Goal: Task Accomplishment & Management: Use online tool/utility

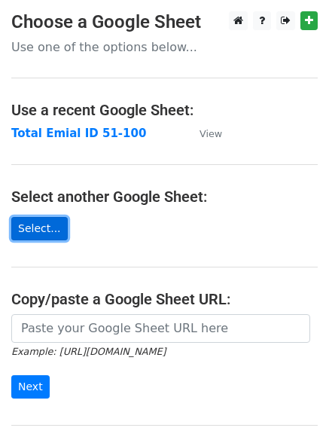
click at [45, 233] on link "Select..." at bounding box center [39, 228] width 57 height 23
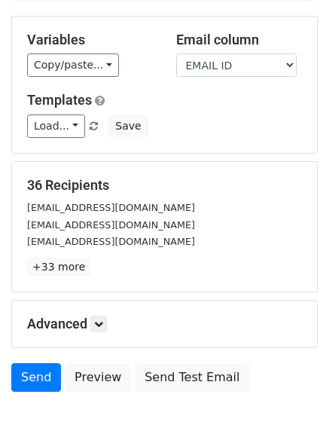
scroll to position [151, 0]
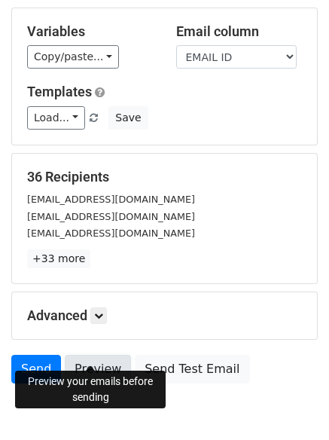
click at [93, 355] on link "Preview" at bounding box center [98, 369] width 66 height 29
click at [90, 355] on link "Preview" at bounding box center [98, 369] width 66 height 29
click at [94, 355] on link "Preview" at bounding box center [98, 369] width 66 height 29
click at [103, 356] on link "Preview" at bounding box center [98, 369] width 66 height 29
click at [96, 355] on link "Preview" at bounding box center [98, 369] width 66 height 29
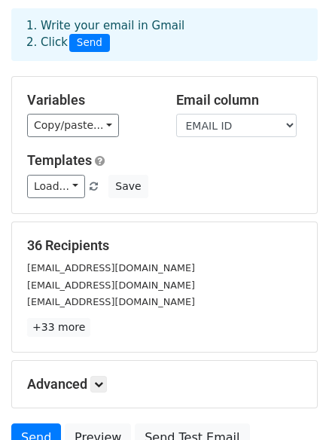
scroll to position [205, 0]
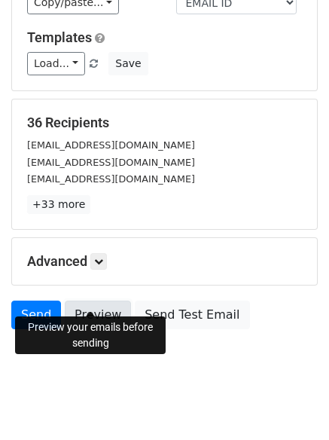
click at [87, 301] on link "Preview" at bounding box center [98, 315] width 66 height 29
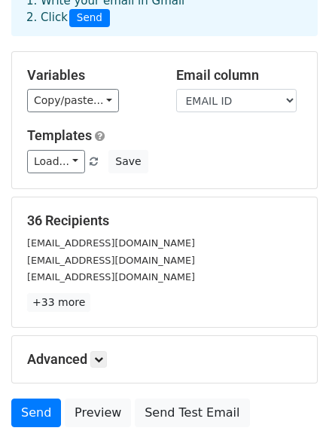
scroll to position [0, 0]
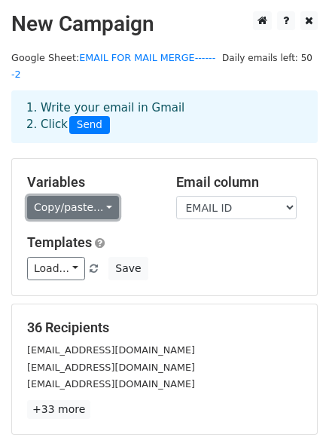
click at [95, 196] on link "Copy/paste..." at bounding box center [73, 207] width 92 height 23
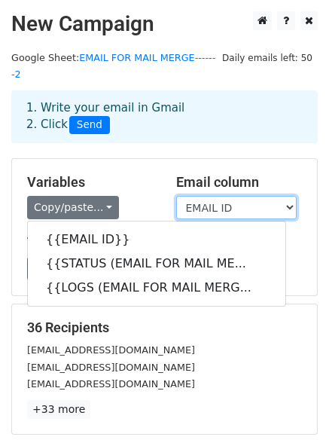
click at [237, 196] on select "EMAIL ID STATUS (EMAIL FOR MAIL MERGE-------2) LOGS (EMAIL FOR MAIL MERGE------…" at bounding box center [236, 207] width 121 height 23
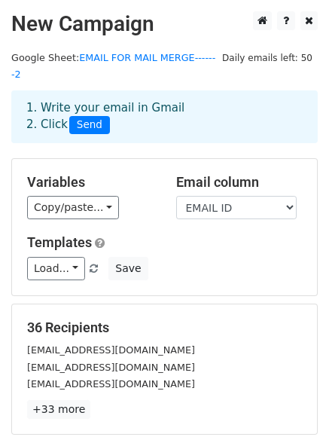
click at [160, 174] on div "Variables Copy/paste... {{EMAIL ID}} {{STATUS (EMAIL FOR MAIL ME... {{LOGS (EMA…" at bounding box center [90, 197] width 149 height 46
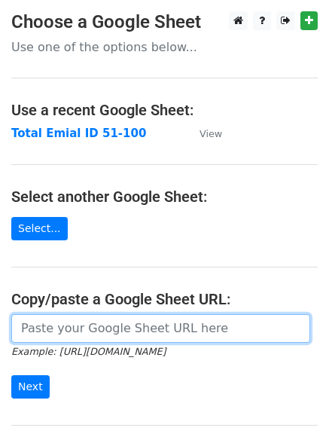
click at [84, 337] on input "url" at bounding box center [160, 328] width 299 height 29
paste input "https://docs.google.com/spreadsheets/d/144YoWBigI_4uxtdbGVddrGFIYsSwO_B2t0wINbd…"
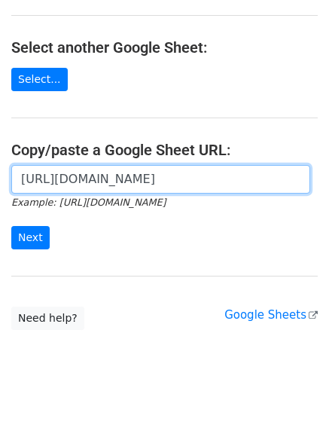
scroll to position [151, 0]
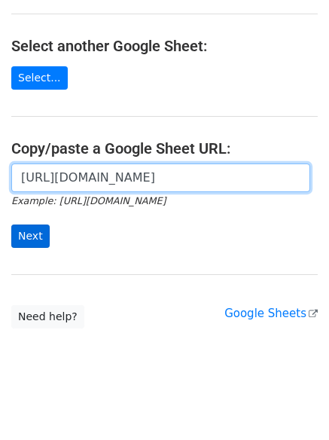
type input "https://docs.google.com/spreadsheets/d/144YoWBigI_4uxtdbGVddrGFIYsSwO_B2t0wINbd…"
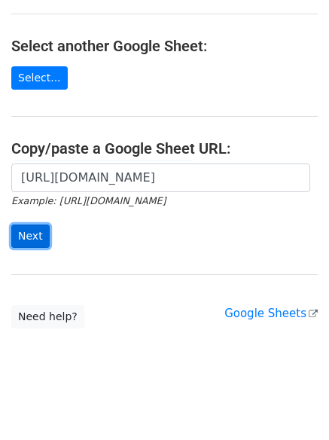
click at [39, 237] on input "Next" at bounding box center [30, 236] width 38 height 23
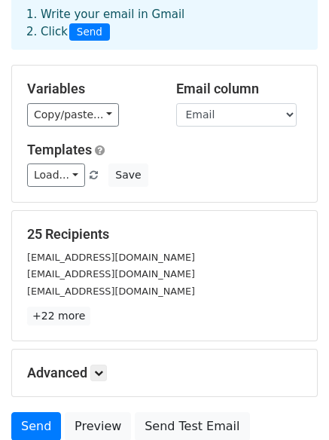
scroll to position [205, 0]
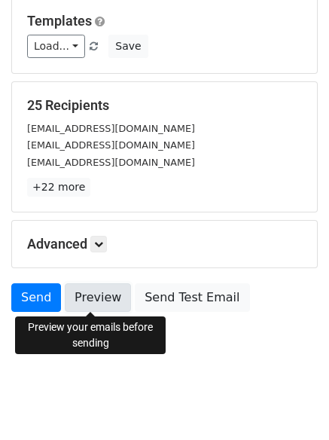
click at [99, 303] on link "Preview" at bounding box center [98, 297] width 66 height 29
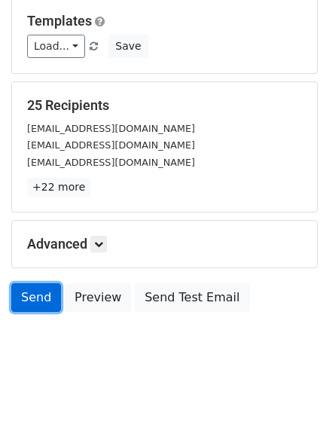
click at [40, 303] on link "Send" at bounding box center [36, 297] width 50 height 29
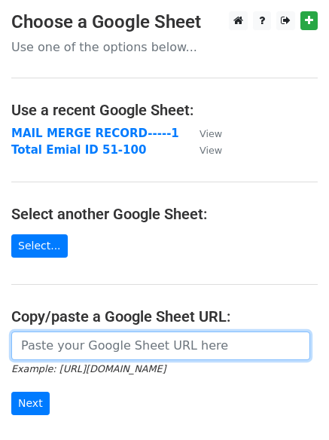
click at [67, 346] on input "url" at bounding box center [160, 346] width 299 height 29
paste input "https://docs.google.com/spreadsheets/d/1Wi7B-VqQJ0GnJCz2dm63TwcUkwAkN5VRp0jVybm…"
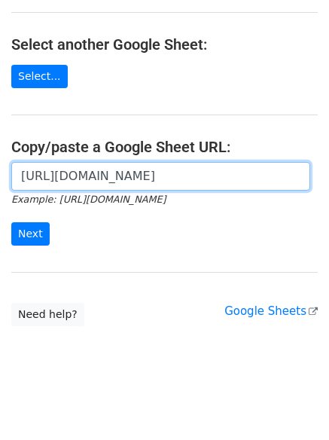
scroll to position [176, 0]
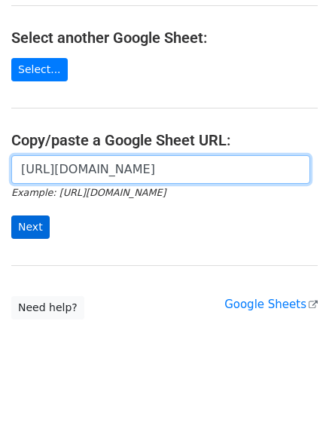
type input "https://docs.google.com/spreadsheets/d/1Wi7B-VqQJ0GnJCz2dm63TwcUkwAkN5VRp0jVybm…"
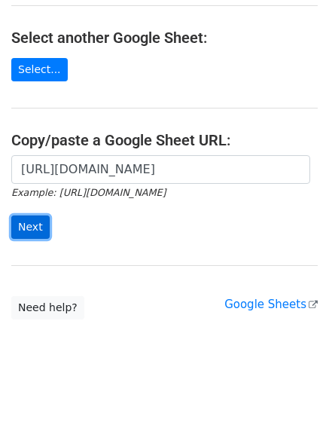
click at [31, 229] on input "Next" at bounding box center [30, 227] width 38 height 23
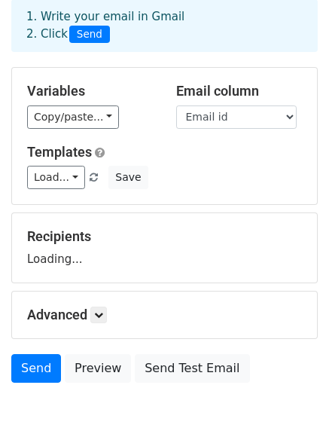
scroll to position [145, 0]
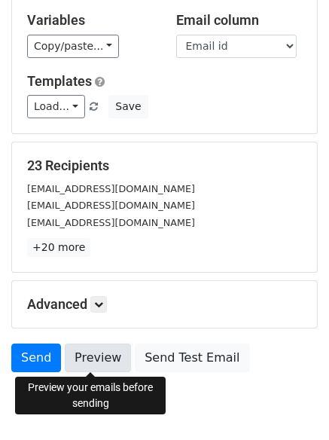
click at [83, 349] on link "Preview" at bounding box center [98, 358] width 66 height 29
click at [99, 360] on link "Preview" at bounding box center [98, 358] width 66 height 29
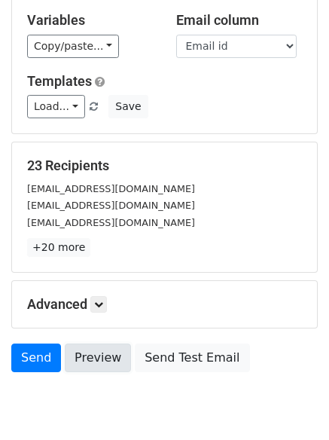
click at [99, 360] on link "Preview" at bounding box center [98, 358] width 66 height 29
